Goal: Task Accomplishment & Management: Complete application form

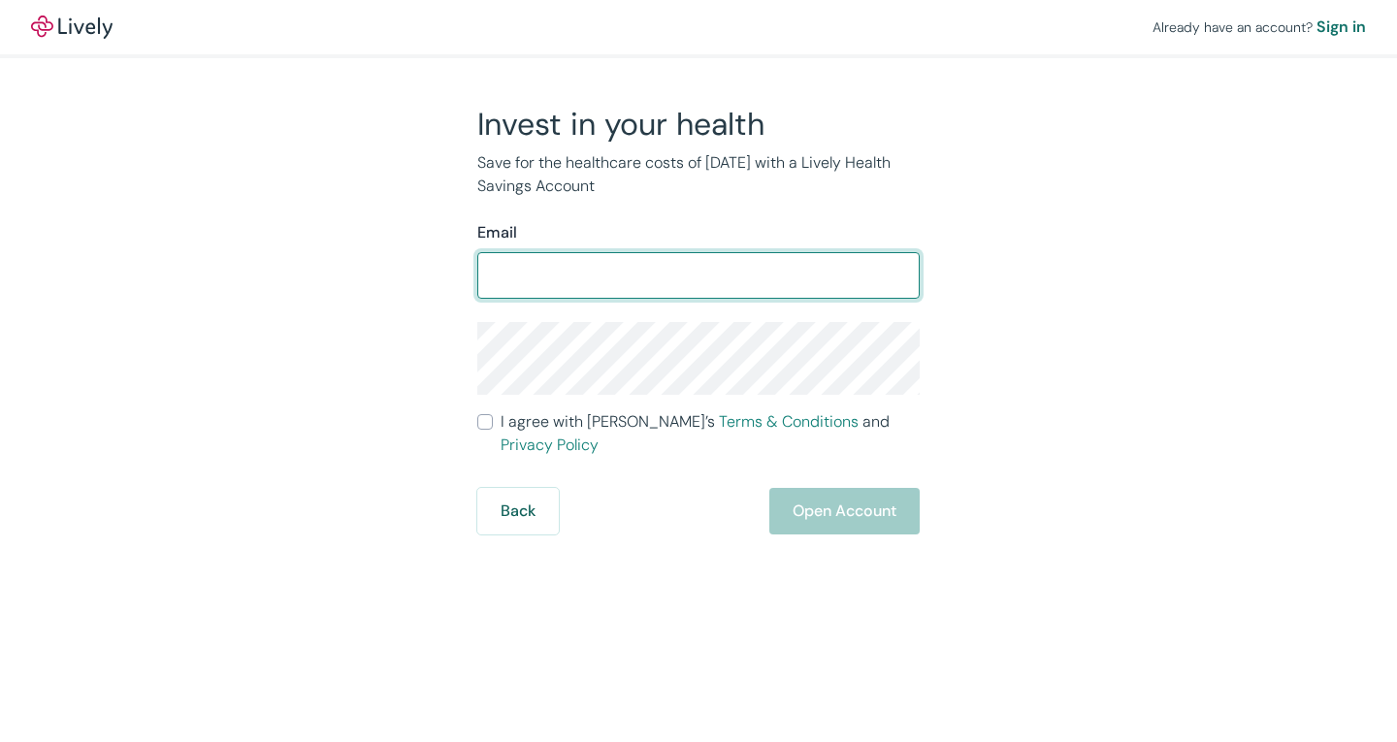
click at [670, 274] on input "Email" at bounding box center [698, 275] width 442 height 39
click at [676, 277] on input "Email" at bounding box center [698, 275] width 442 height 39
click at [689, 276] on input "Email" at bounding box center [698, 275] width 442 height 39
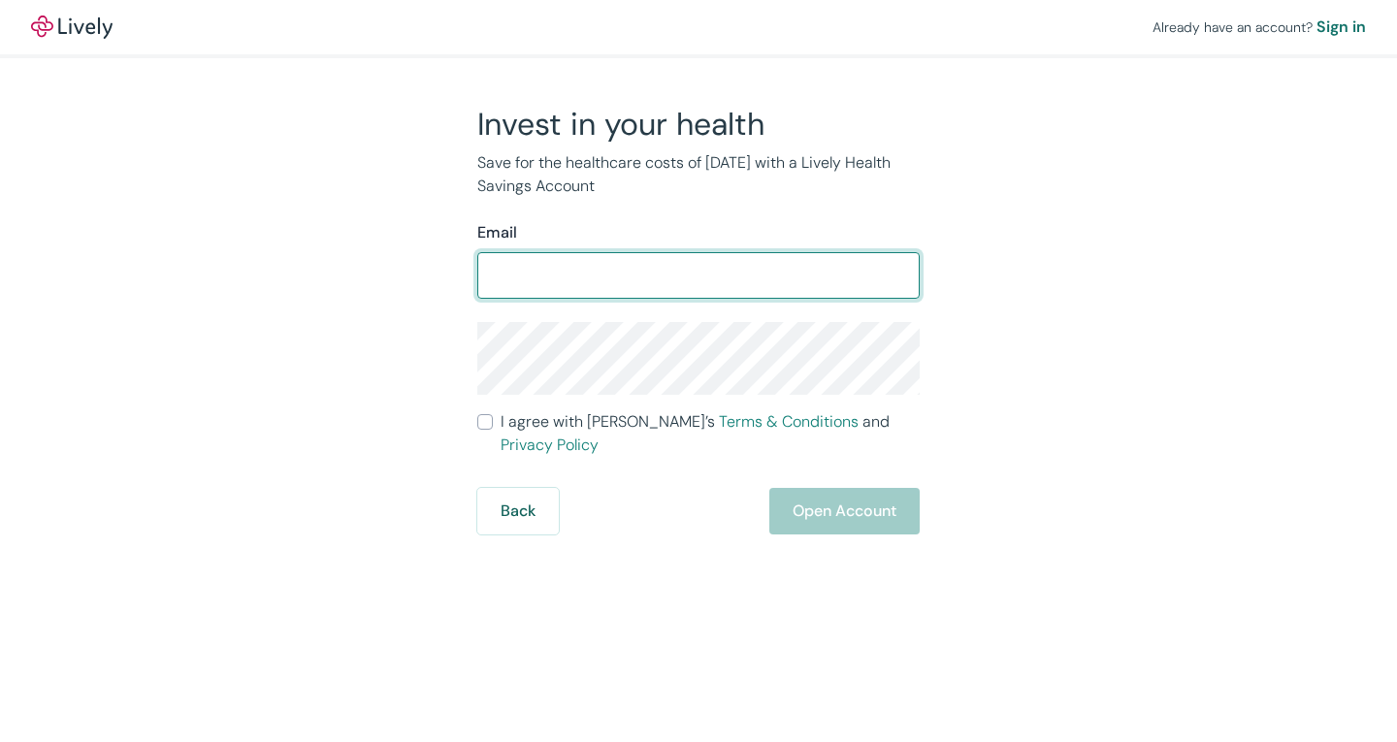
drag, startPoint x: 689, startPoint y: 276, endPoint x: 642, endPoint y: 280, distance: 46.8
click at [642, 280] on input "Email" at bounding box center [698, 275] width 442 height 39
type input "[PERSON_NAME][EMAIL_ADDRESS][PERSON_NAME][DOMAIN_NAME]"
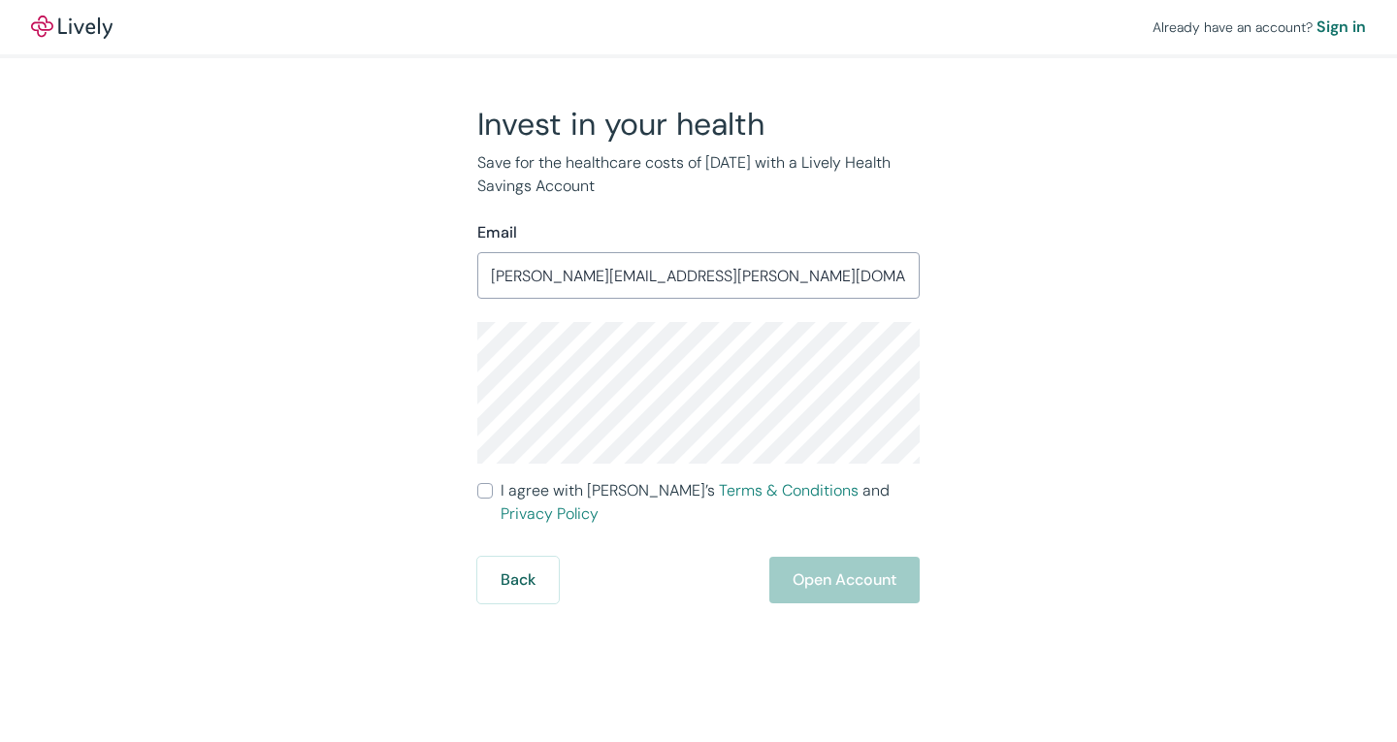
drag, startPoint x: 719, startPoint y: 275, endPoint x: 233, endPoint y: 270, distance: 486.2
click at [234, 270] on div "Invest in your health Save for the healthcare costs of [DATE] with a Lively Hea…" at bounding box center [687, 354] width 932 height 499
click at [199, 352] on div "Already have an account? Sign in Invest in your health Save for the healthcare …" at bounding box center [698, 302] width 1397 height 604
click at [475, 490] on div "Invest in your health Save for the healthcare costs of [DATE] with a Lively Hea…" at bounding box center [687, 354] width 466 height 499
click at [480, 490] on input "I agree with Lively’s Terms & Conditions and Privacy Policy" at bounding box center [485, 491] width 16 height 16
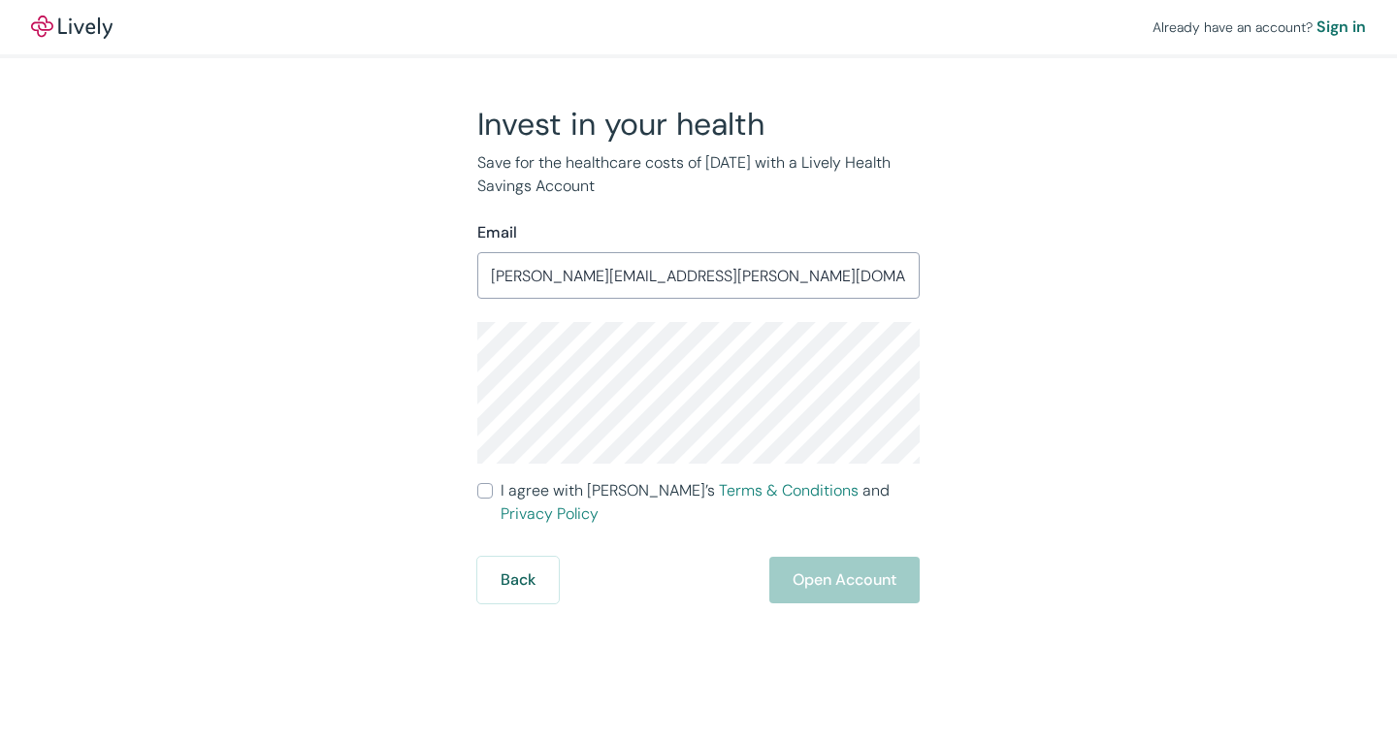
checkbox input "true"
click at [815, 557] on button "Open Account" at bounding box center [844, 580] width 150 height 47
